Goal: Information Seeking & Learning: Learn about a topic

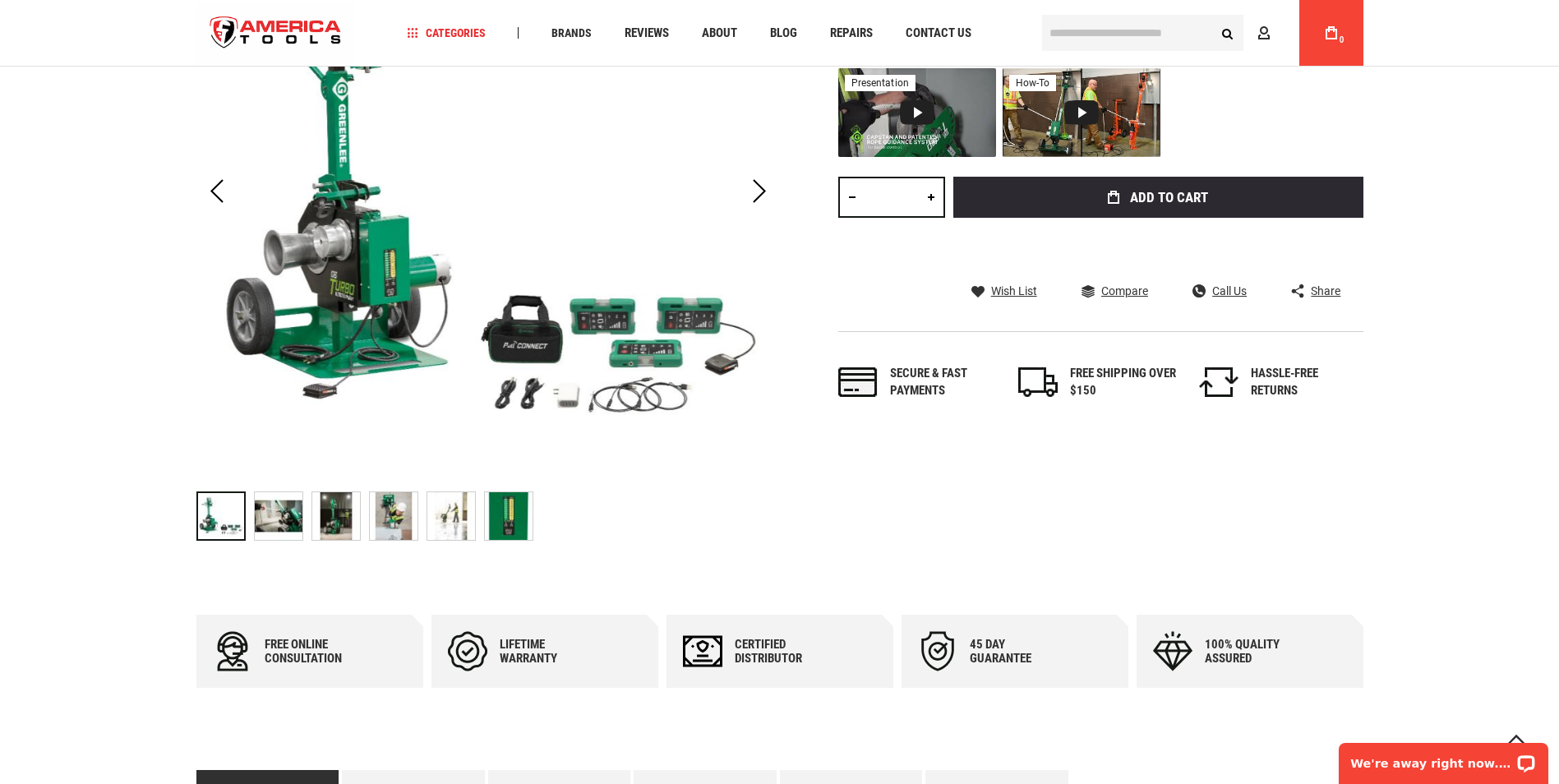
scroll to position [165, 0]
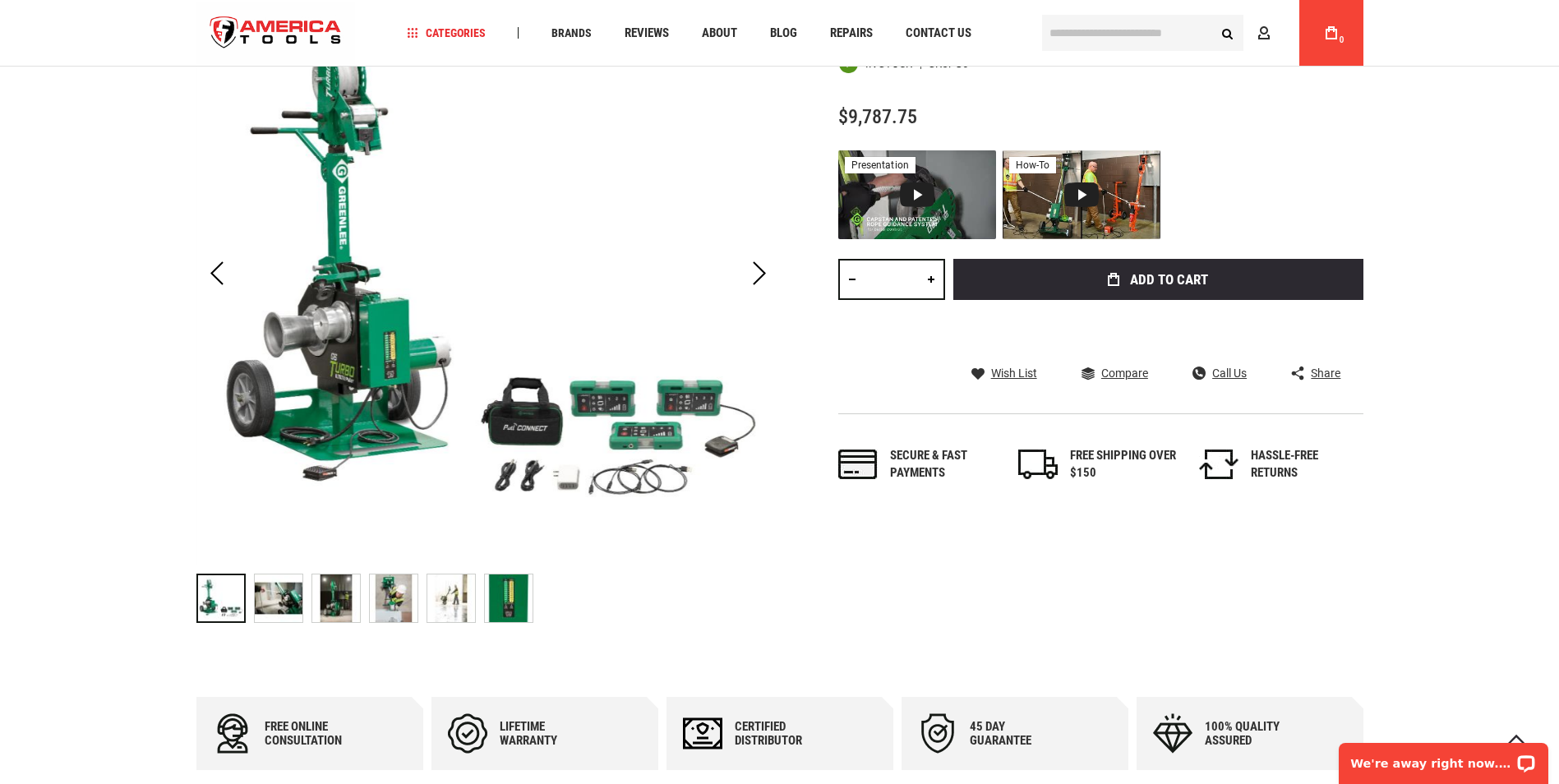
click at [270, 596] on img "GREENLEE G6 G6 TURBO™ 6000 LB CABLE PULLER" at bounding box center [279, 598] width 47 height 47
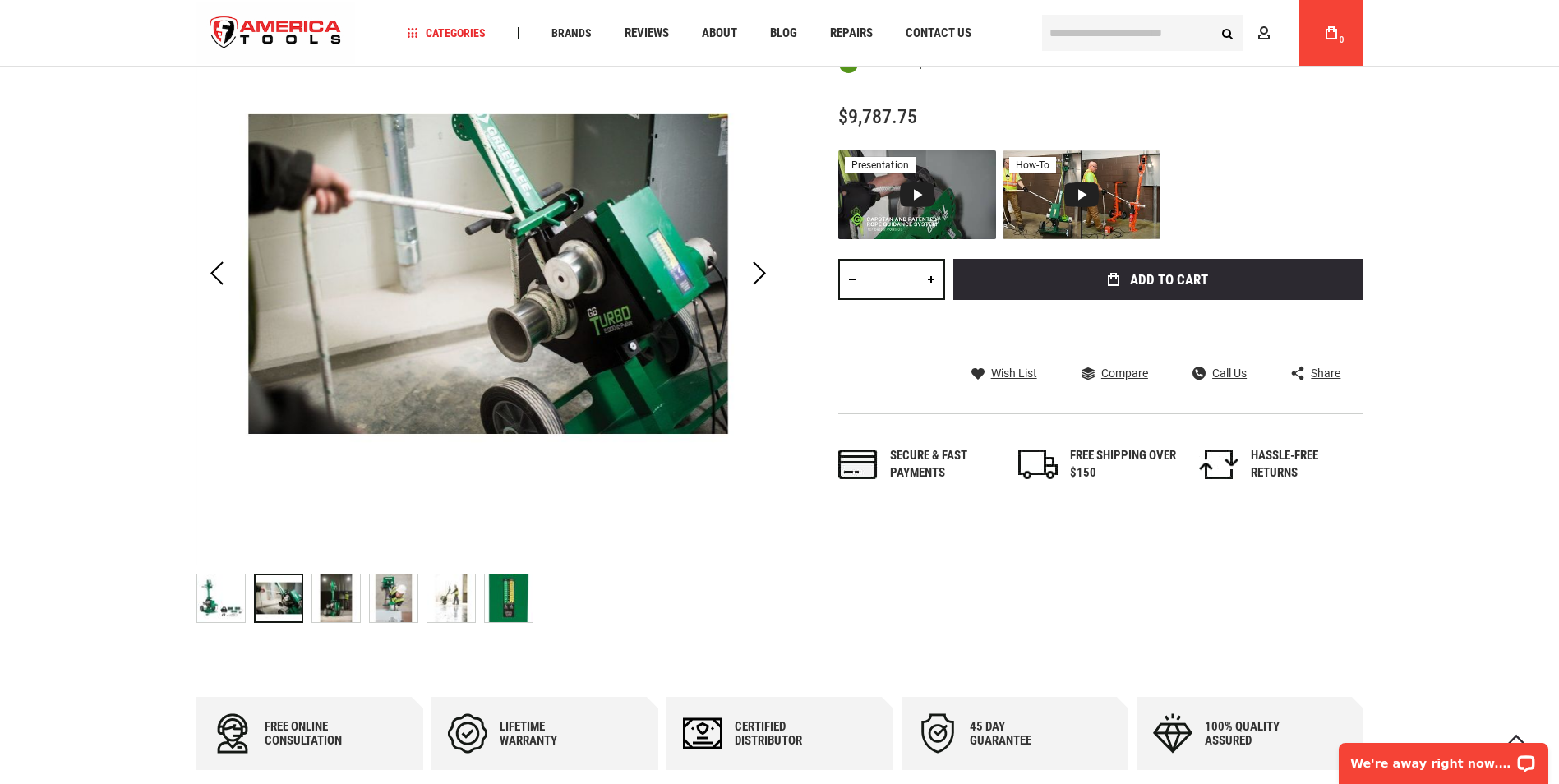
click at [335, 594] on img "GREENLEE G6 G6 TURBO™ 6000 LB CABLE PULLER" at bounding box center [336, 598] width 47 height 47
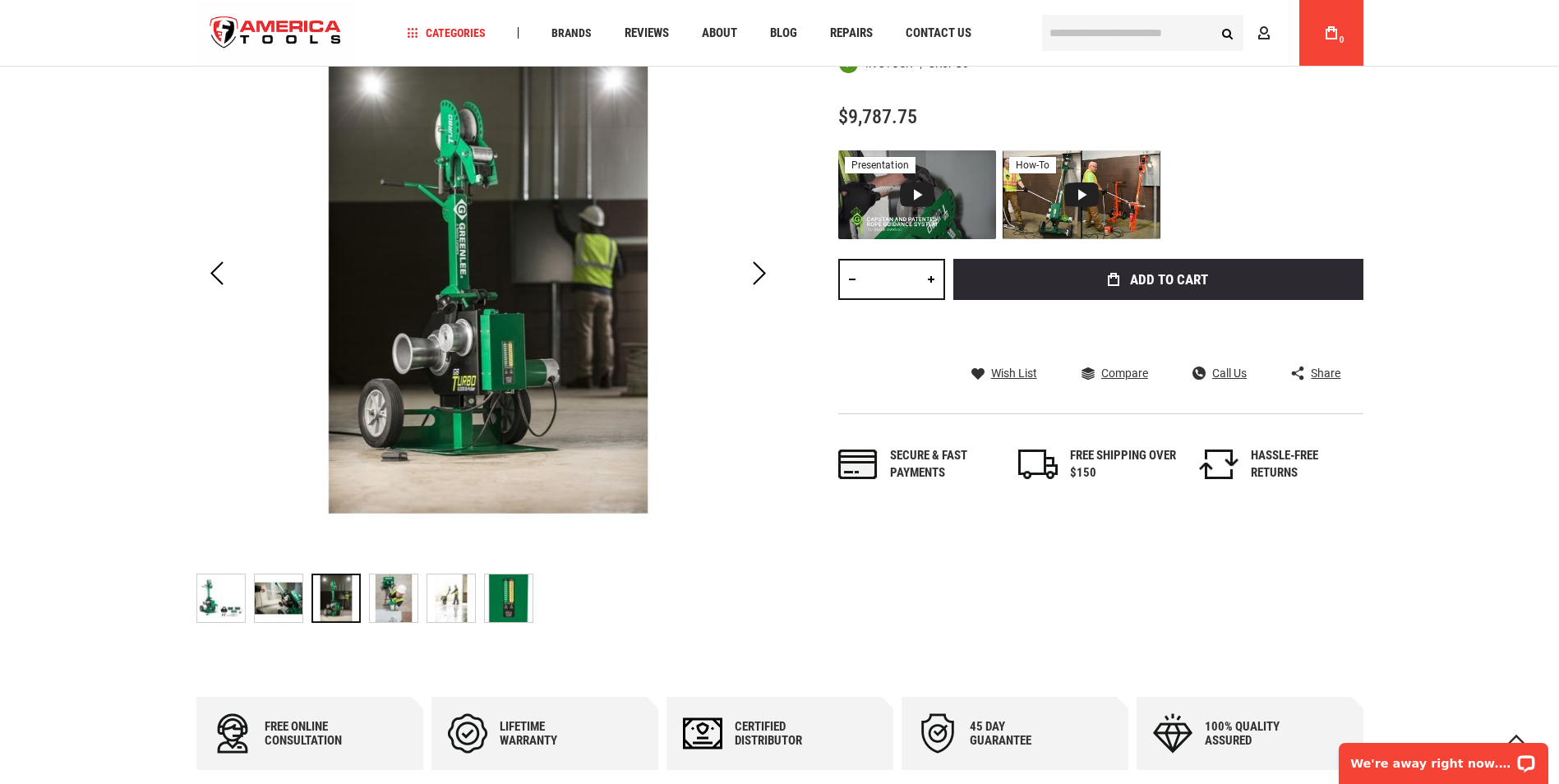
click at [389, 594] on img "GREENLEE G6 G6 TURBO™ 6000 LB CABLE PULLER" at bounding box center [394, 598] width 47 height 47
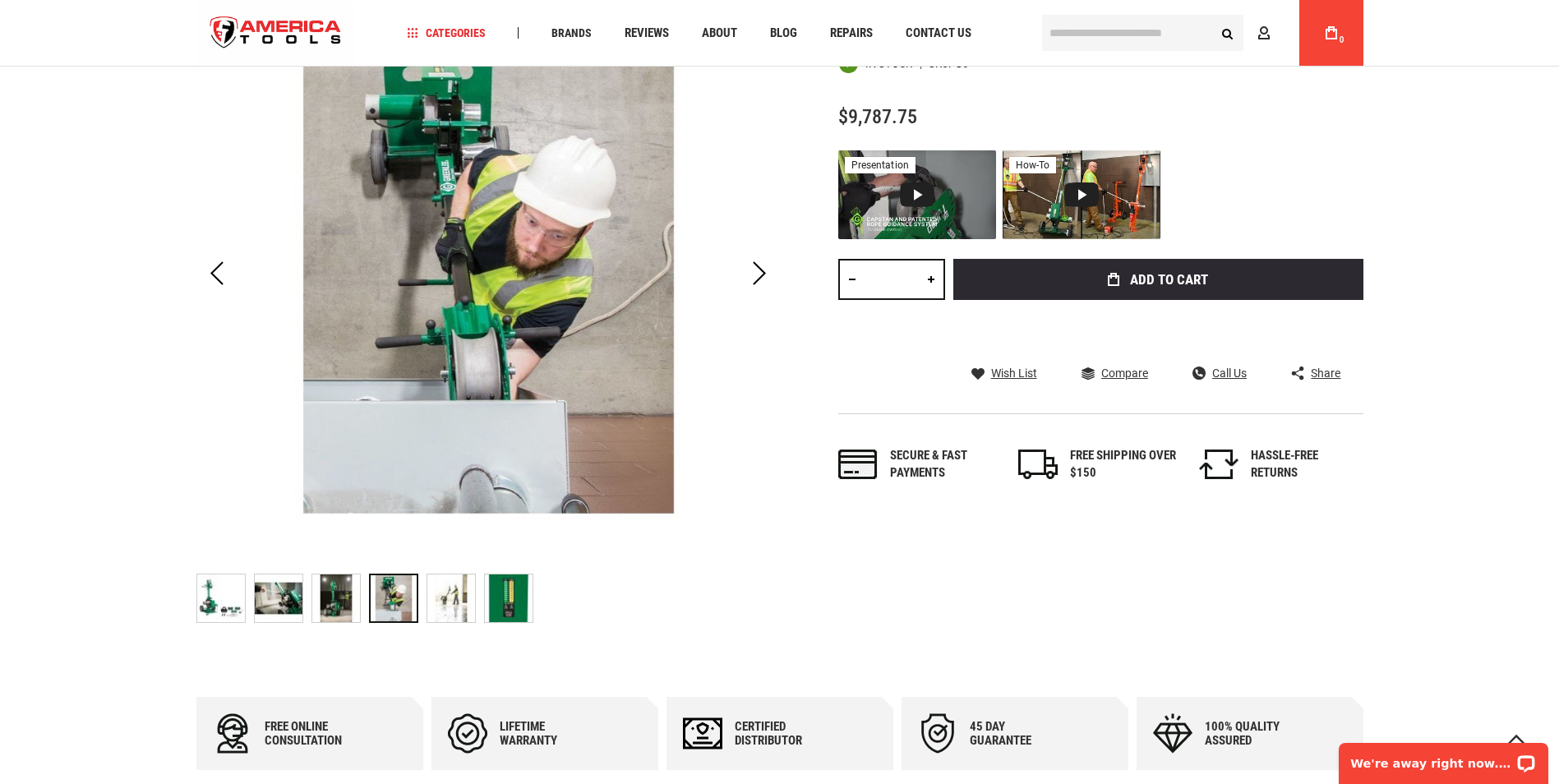
click at [451, 593] on img "GREENLEE G6 G6 TURBO™ 6000 LB CABLE PULLER" at bounding box center [451, 598] width 47 height 47
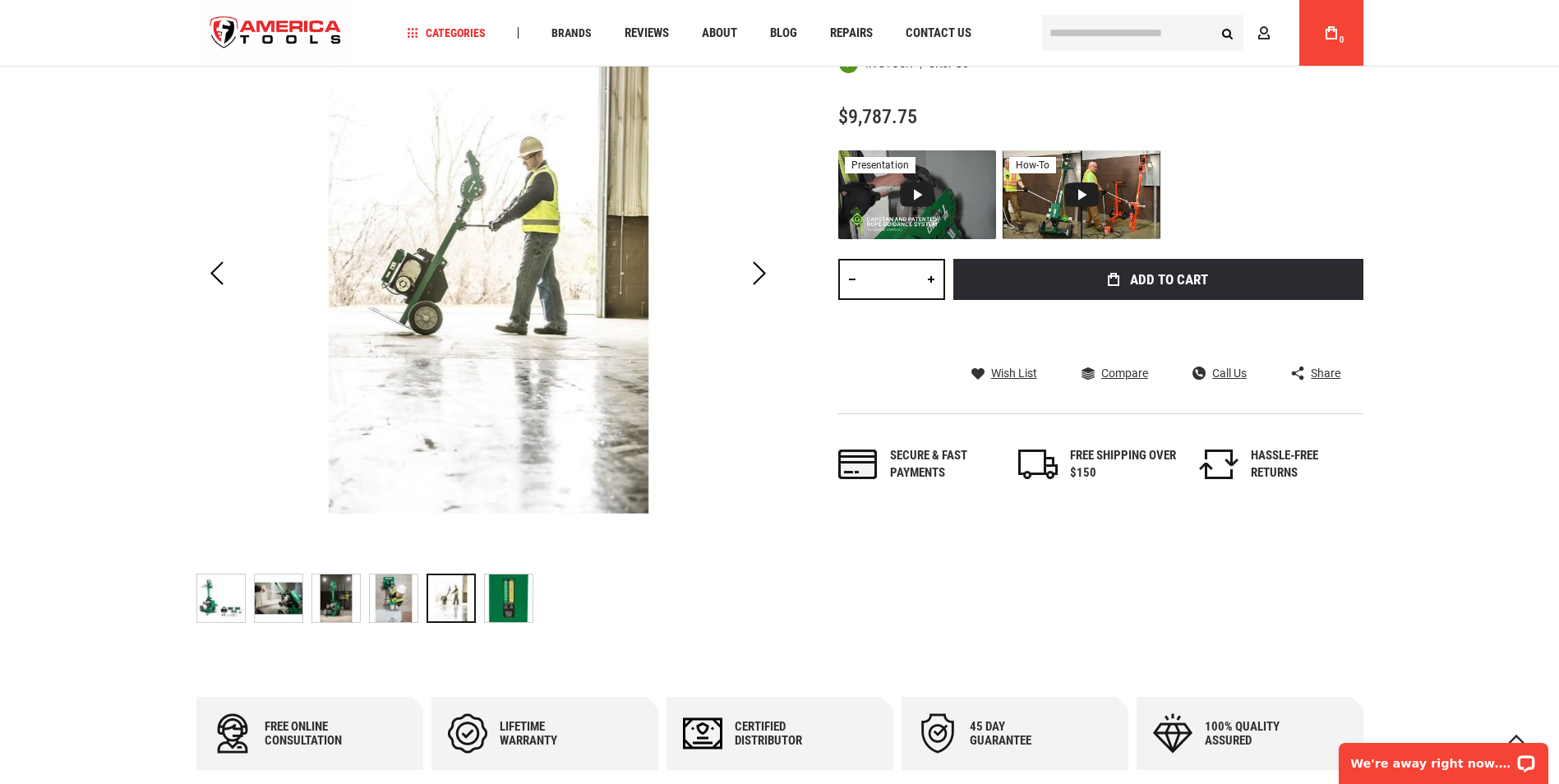
click at [510, 593] on img "GREENLEE G6 G6 TURBO™ 6000 LB CABLE PULLER" at bounding box center [509, 598] width 47 height 47
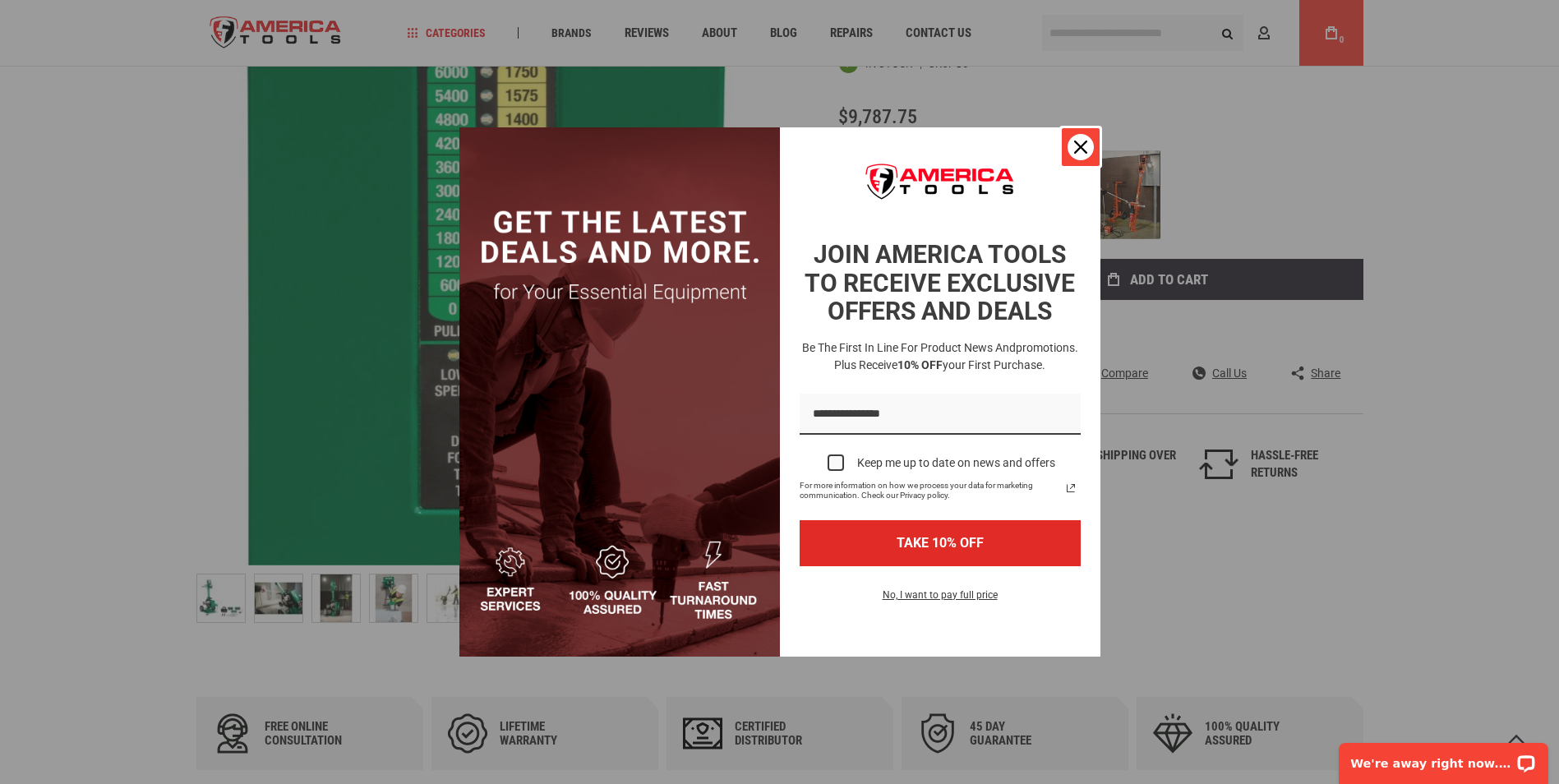
click at [1076, 149] on icon "close icon" at bounding box center [1081, 147] width 14 height 14
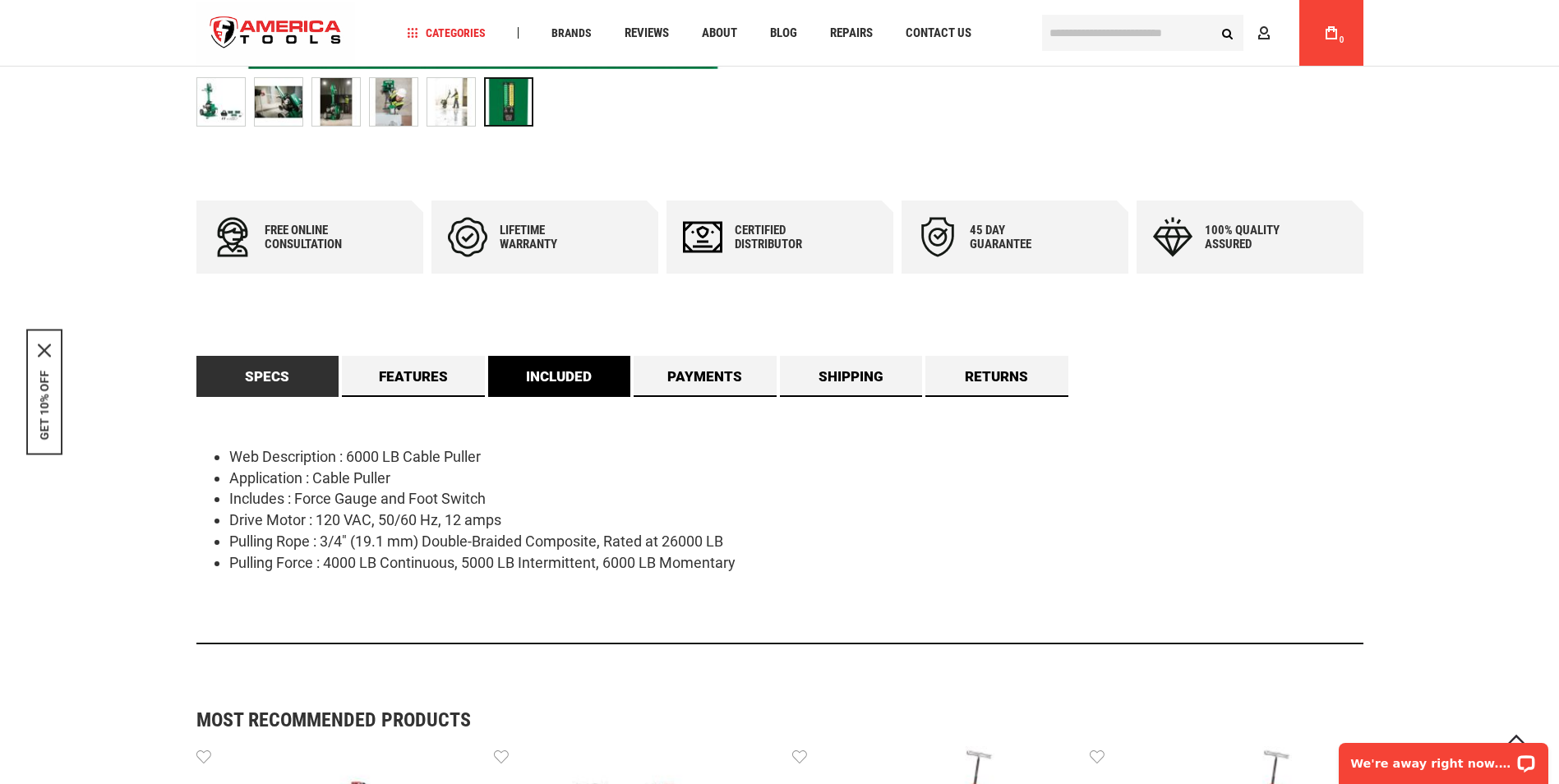
scroll to position [657, 0]
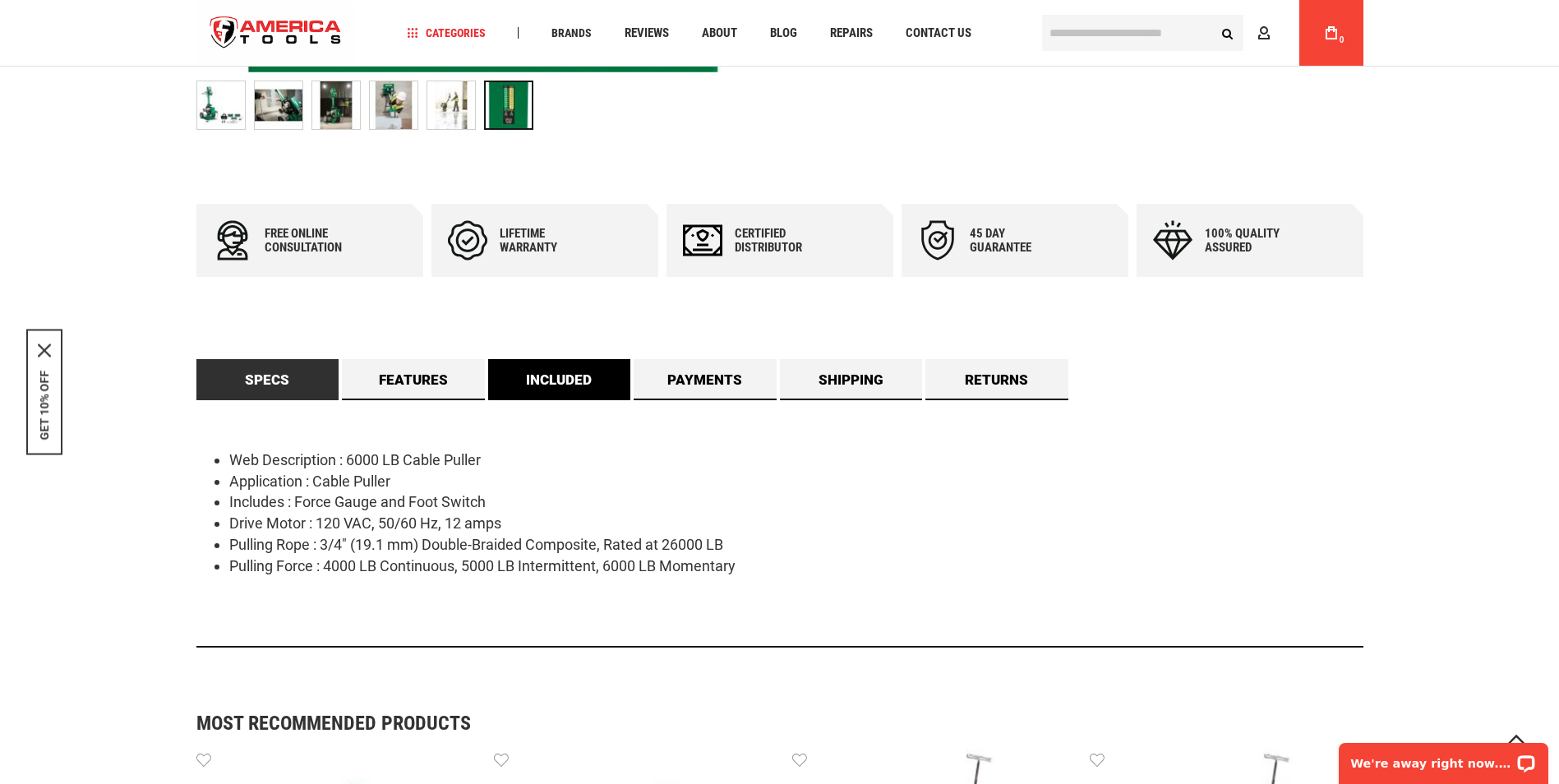
click at [543, 384] on link "Included" at bounding box center [559, 379] width 143 height 41
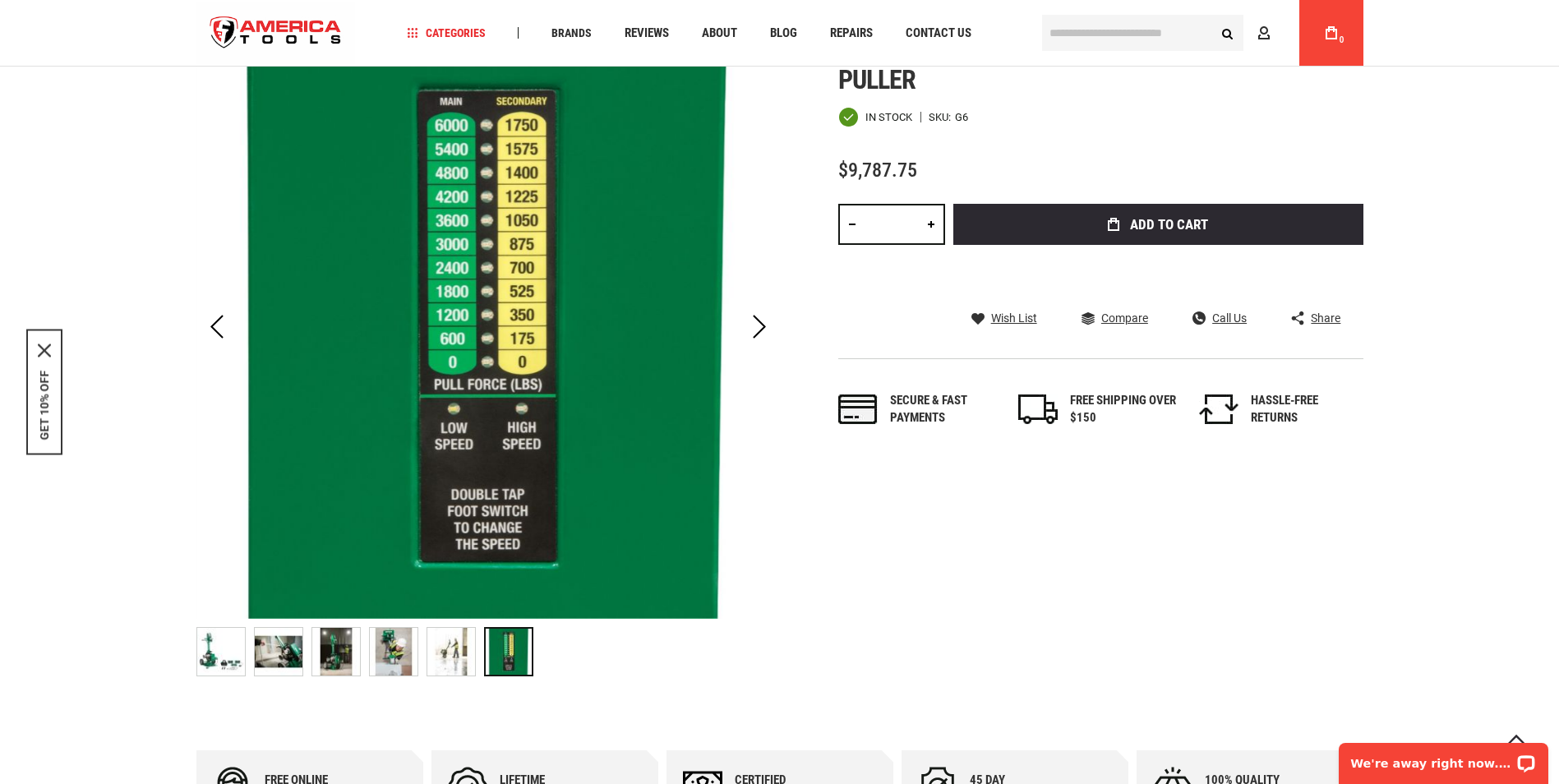
scroll to position [82, 0]
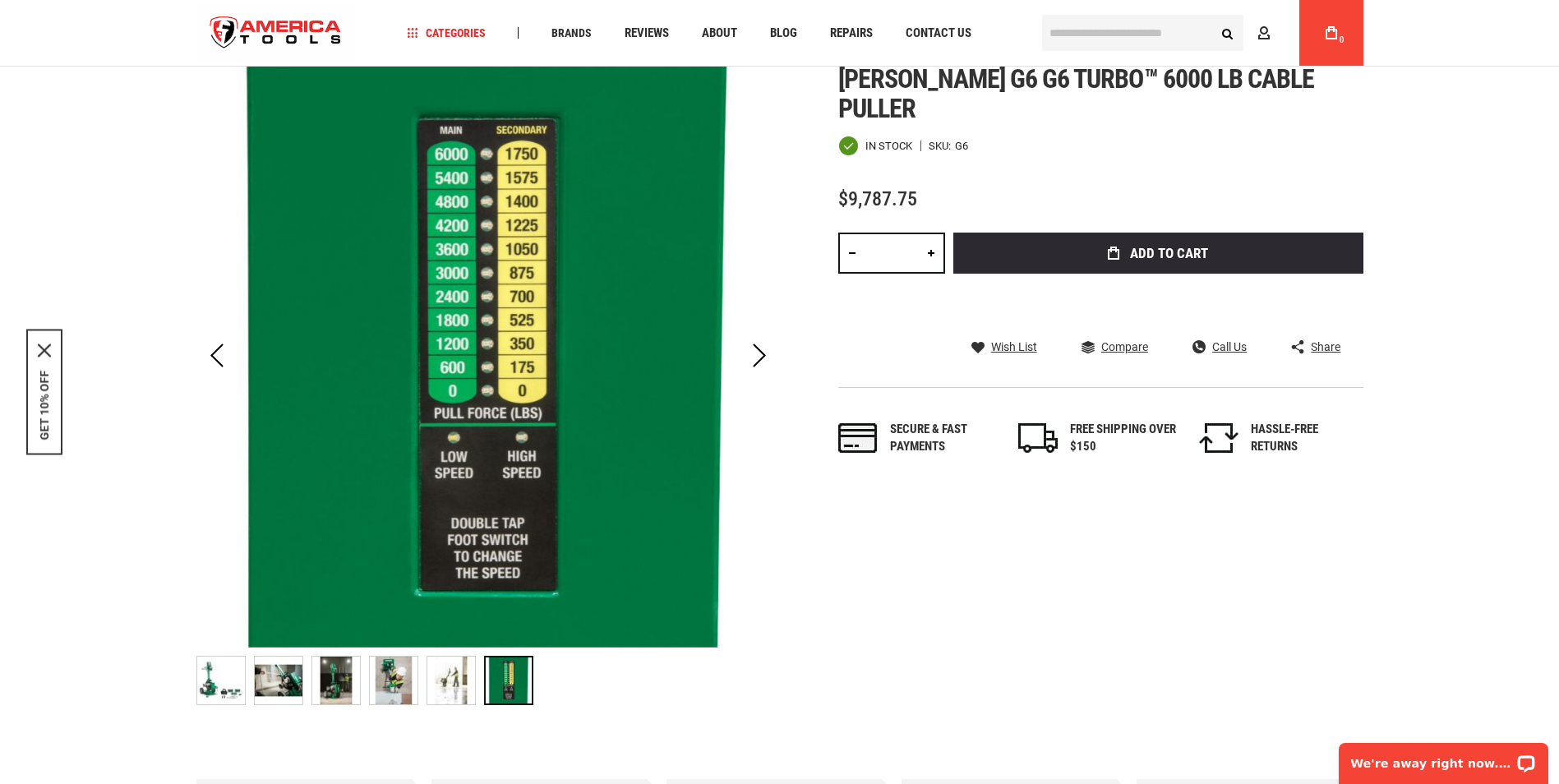
click at [271, 692] on img "GREENLEE G6 G6 TURBO™ 6000 LB CABLE PULLER" at bounding box center [279, 680] width 47 height 47
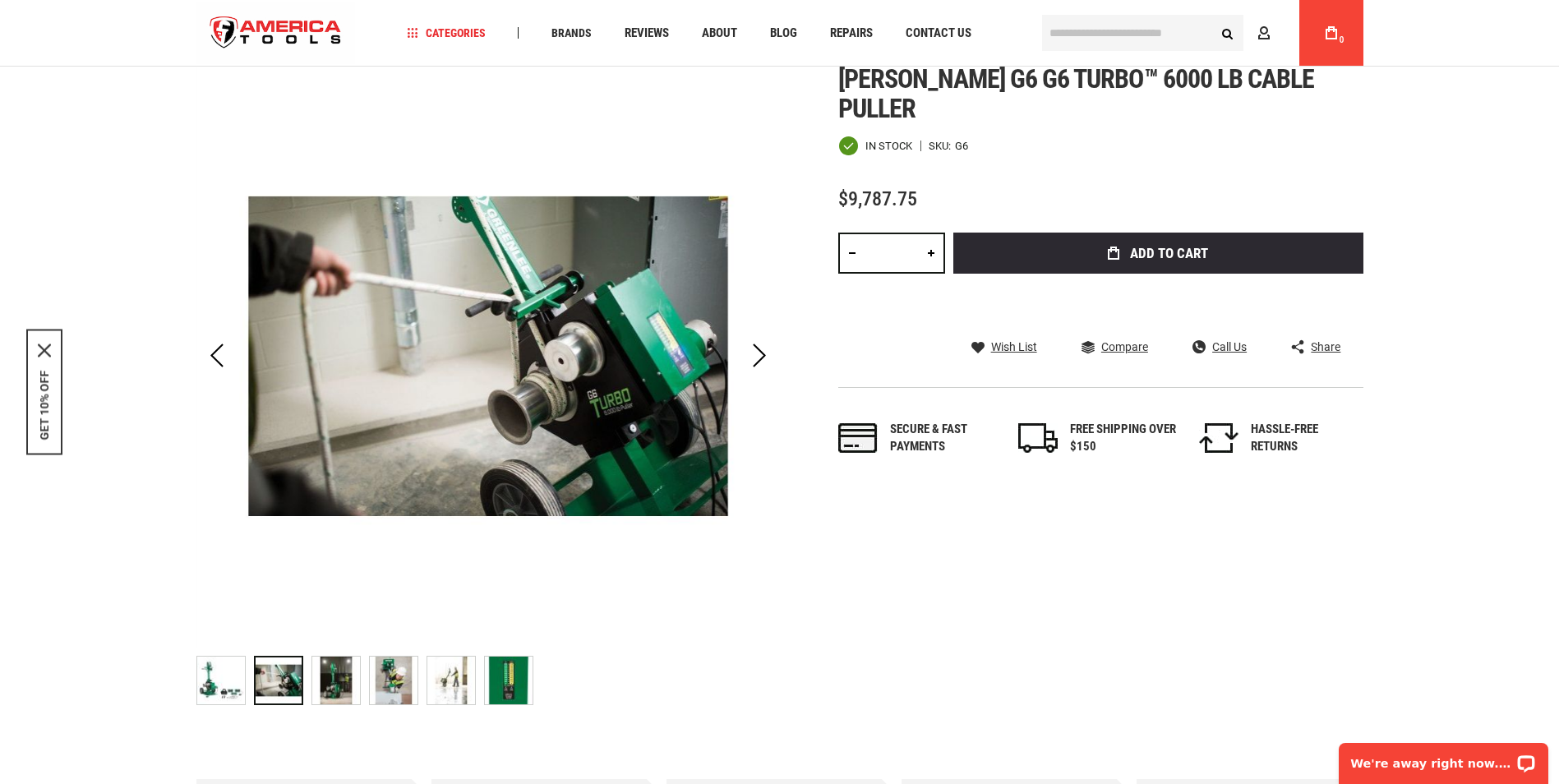
click at [330, 664] on img "GREENLEE G6 G6 TURBO™ 6000 LB CABLE PULLER" at bounding box center [336, 680] width 47 height 47
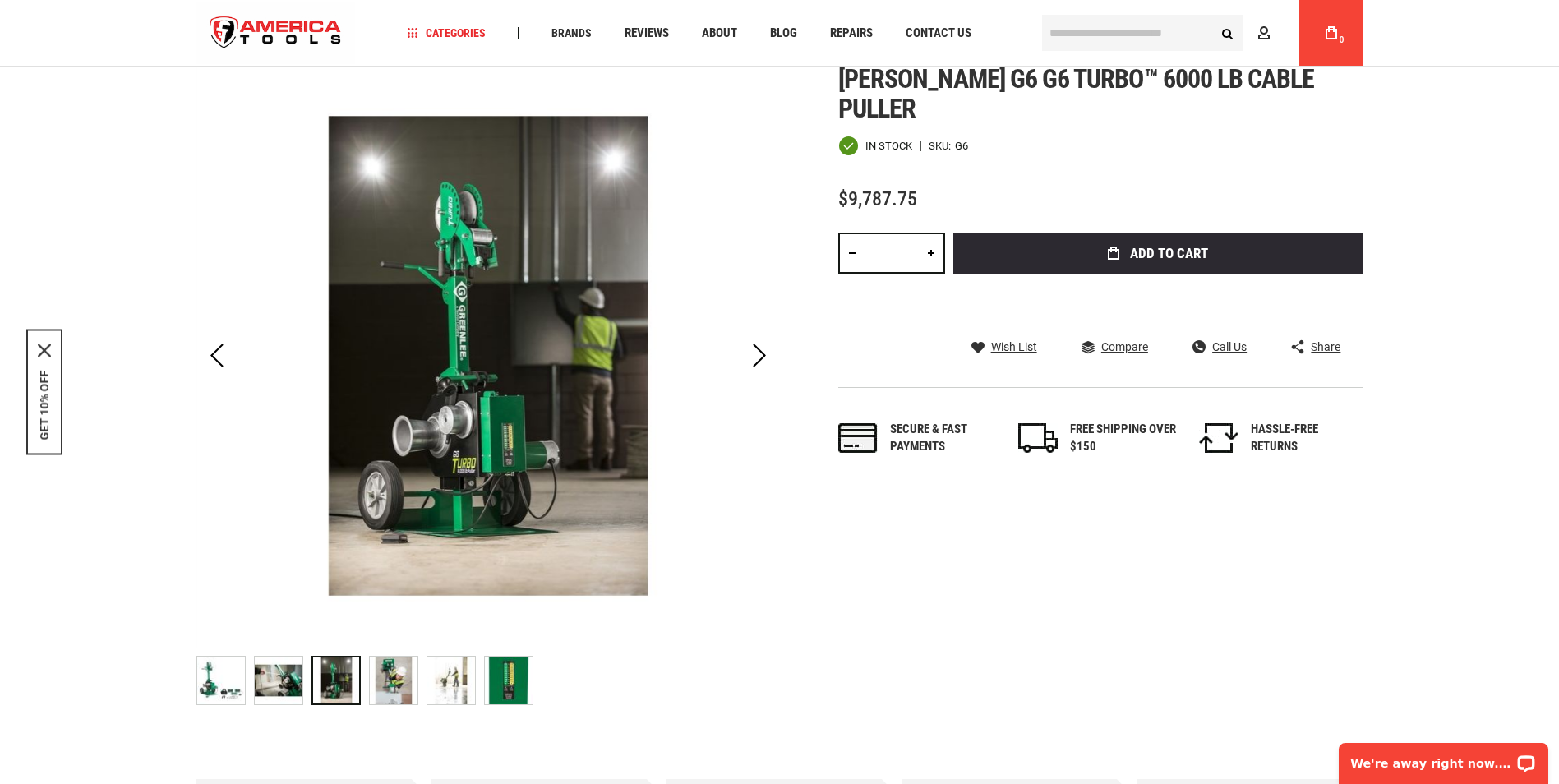
click at [381, 677] on img "GREENLEE G6 G6 TURBO™ 6000 LB CABLE PULLER" at bounding box center [394, 680] width 47 height 47
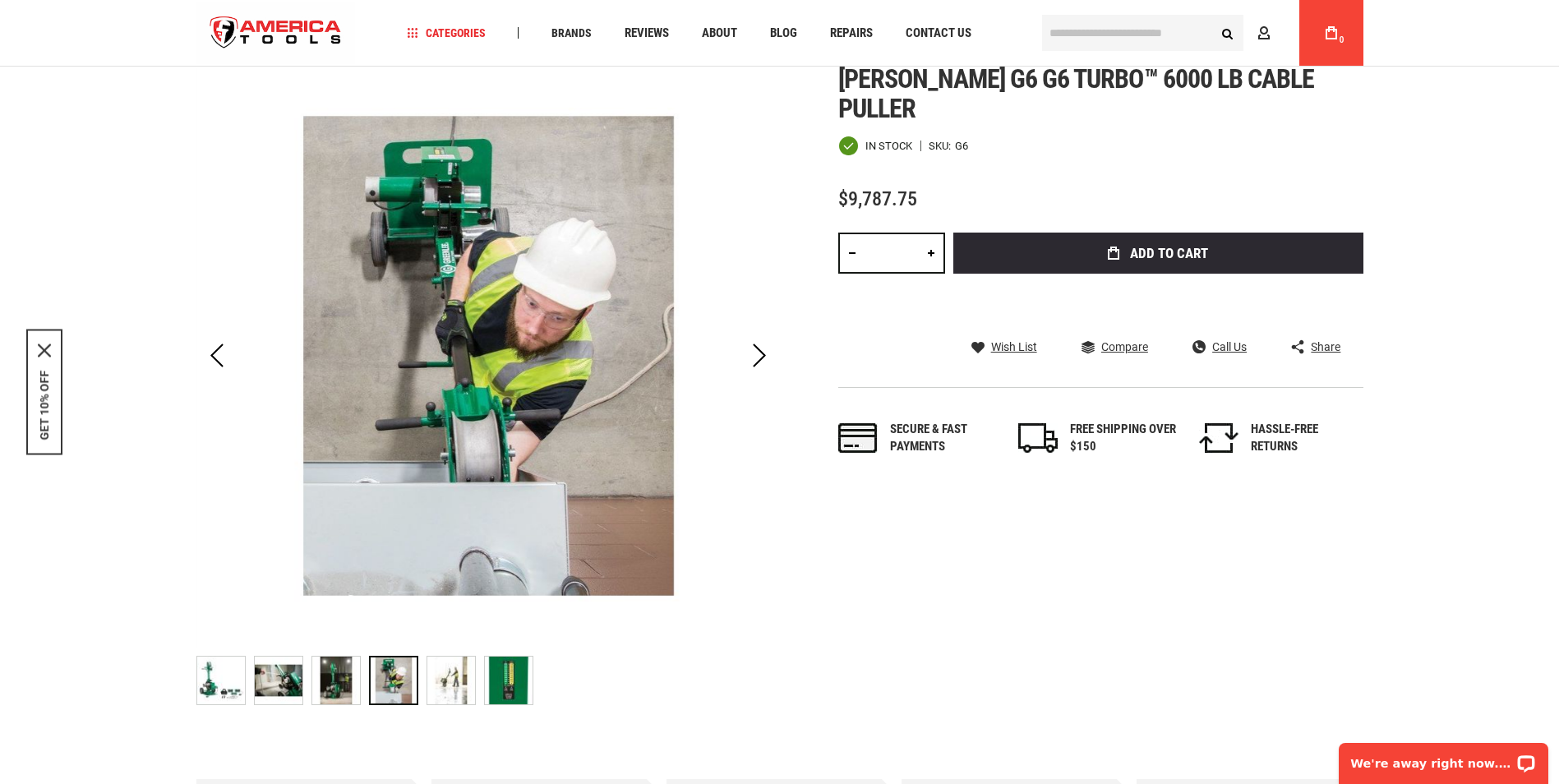
click at [449, 676] on img "GREENLEE G6 G6 TURBO™ 6000 LB CABLE PULLER" at bounding box center [451, 680] width 47 height 47
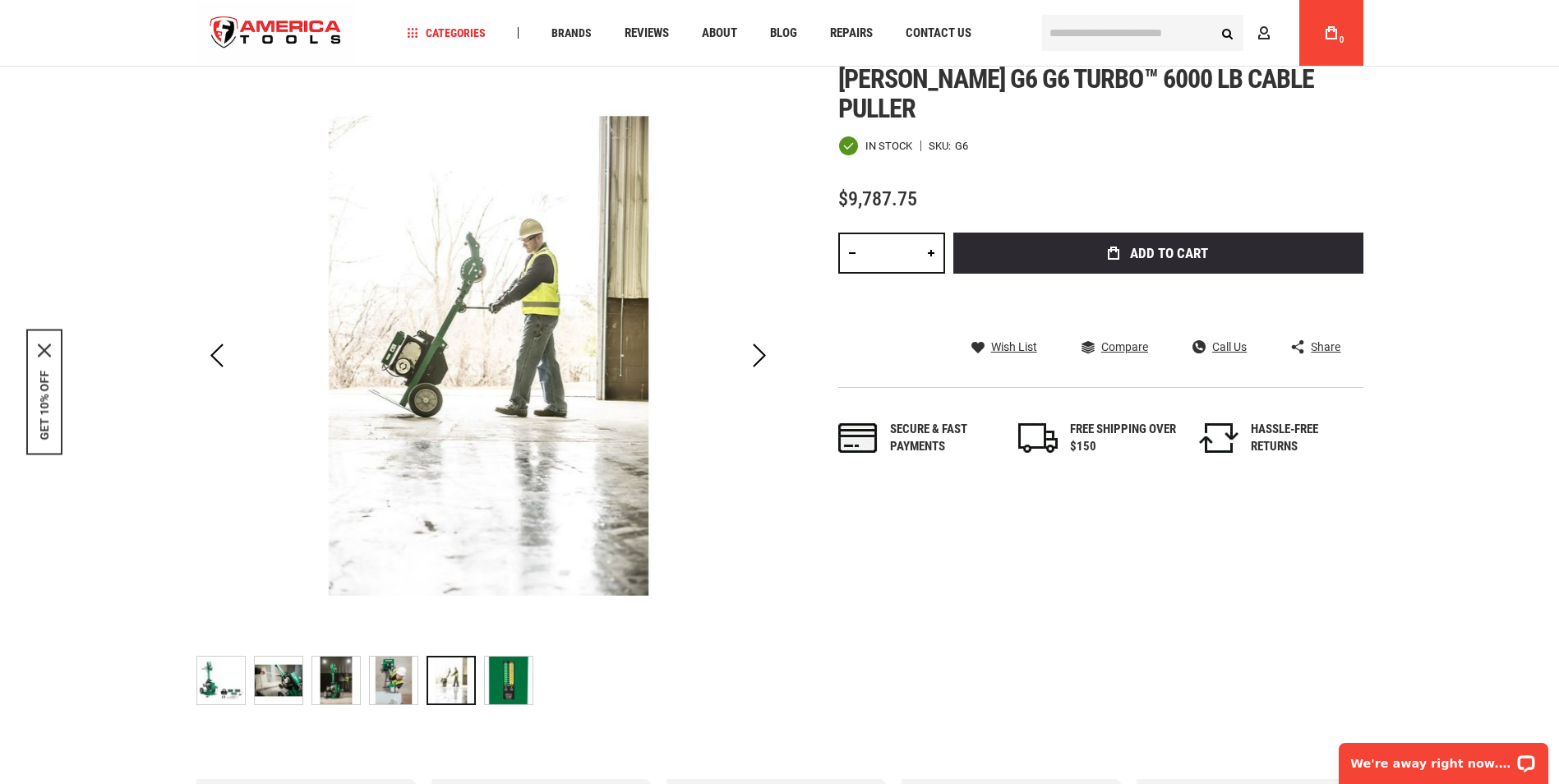
click at [502, 675] on img "GREENLEE G6 G6 TURBO™ 6000 LB CABLE PULLER" at bounding box center [509, 680] width 47 height 47
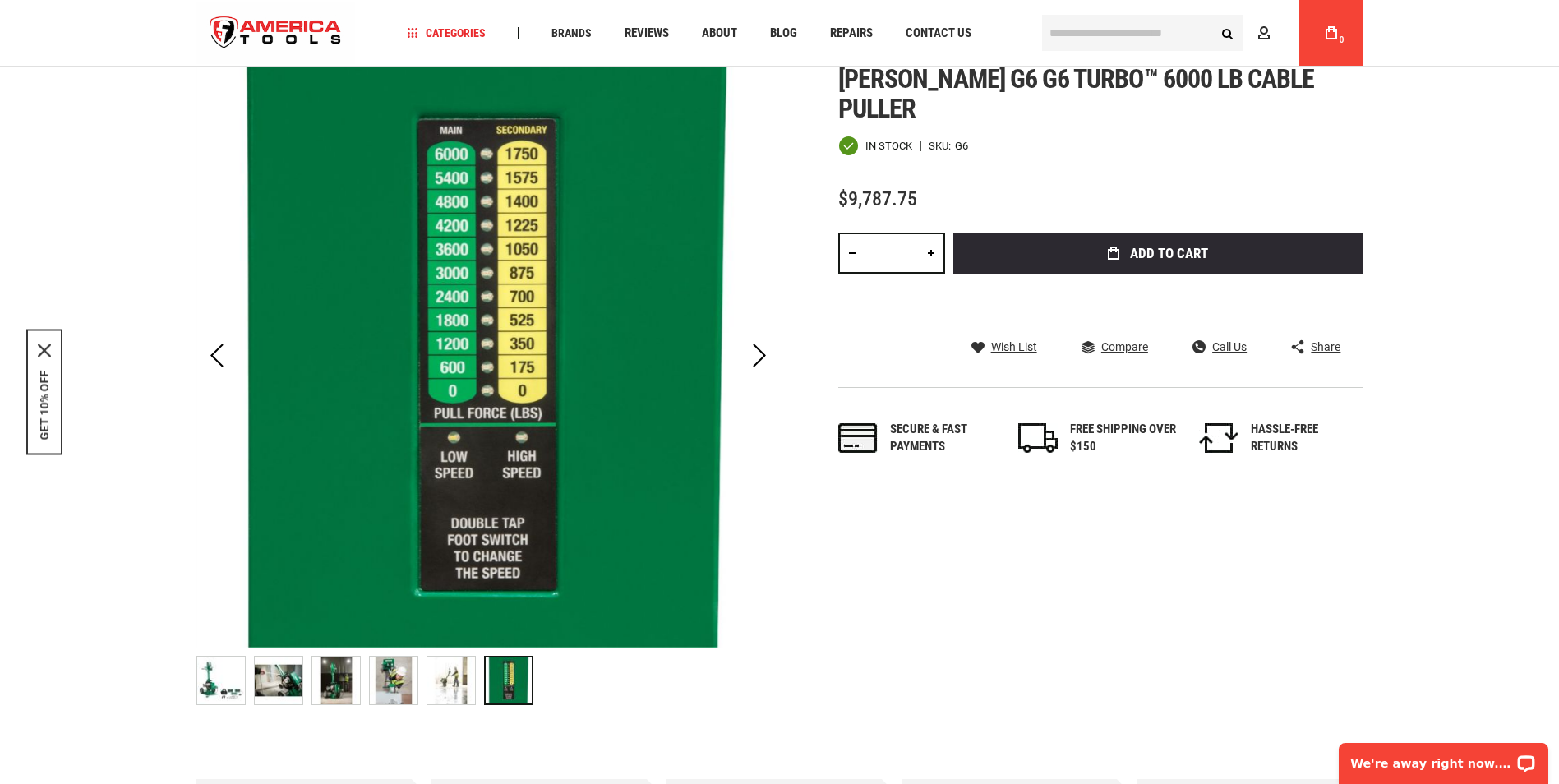
click at [234, 670] on img "GREENLEE G6 G6 TURBO™ 6000 LB CABLE PULLER" at bounding box center [221, 680] width 47 height 47
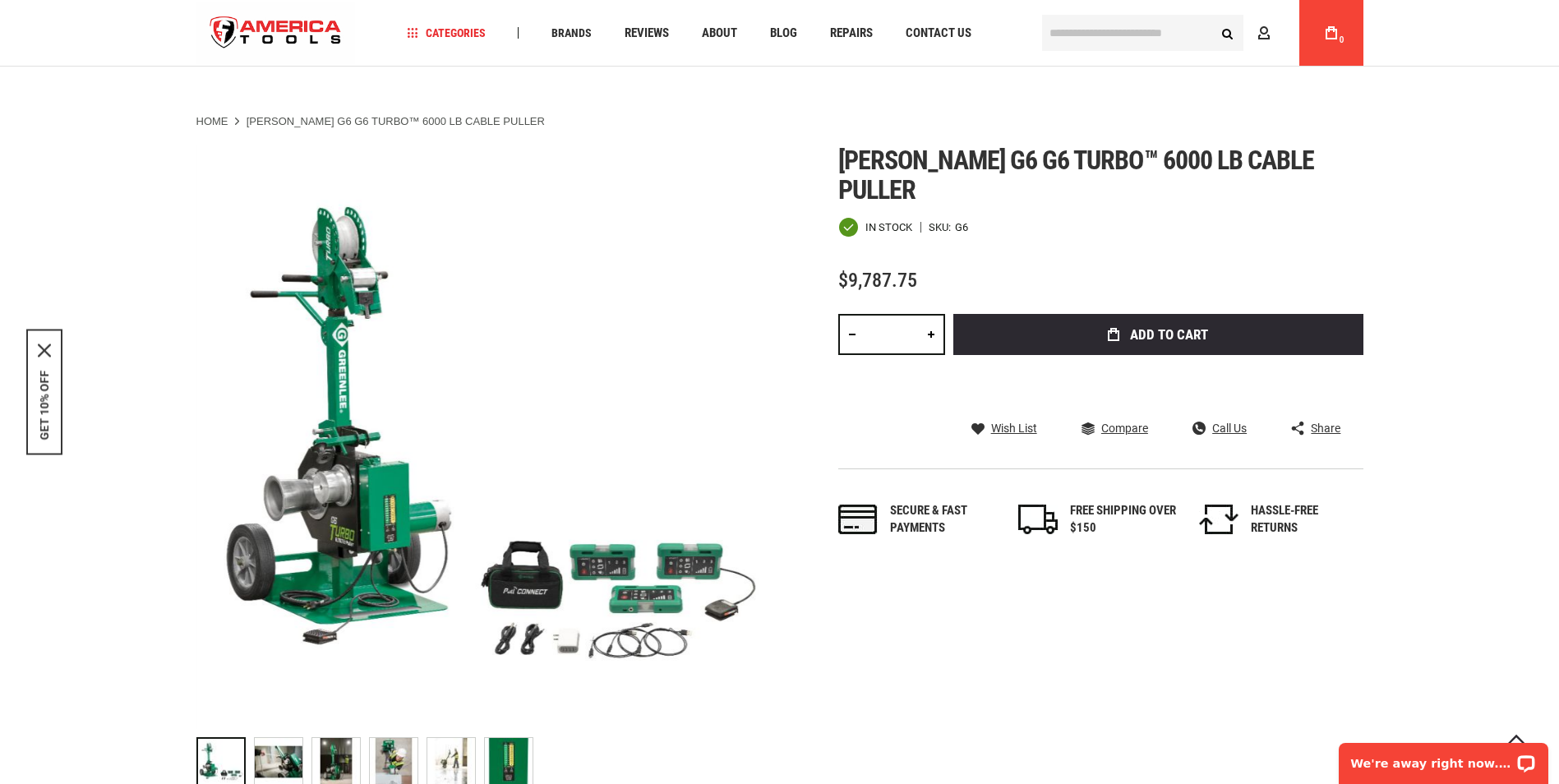
scroll to position [0, 0]
